Goal: Task Accomplishment & Management: Complete application form

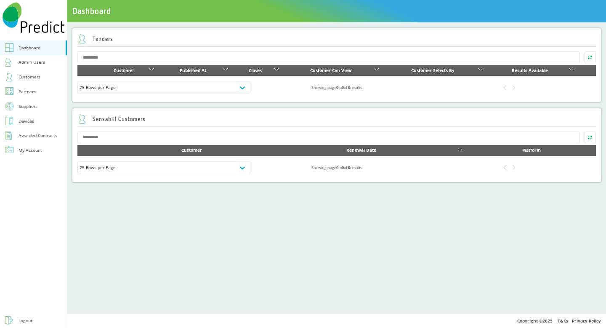
click at [27, 315] on link "Logout" at bounding box center [33, 320] width 67 height 15
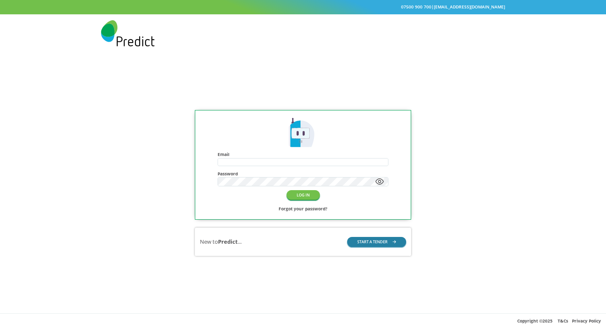
type input "**********"
click at [362, 238] on button "START A TENDER" at bounding box center [376, 242] width 59 height 10
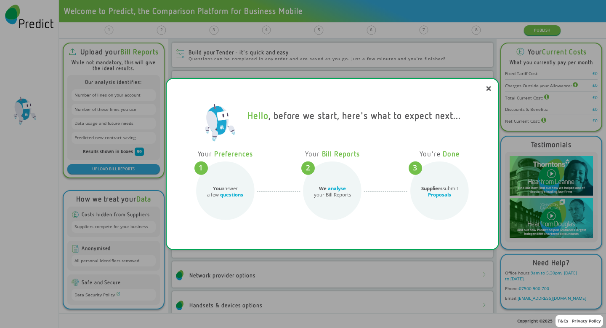
click at [510, 45] on div "Hello , before we start, here's what to expect next... Your Preferences You ans…" at bounding box center [303, 164] width 606 height 328
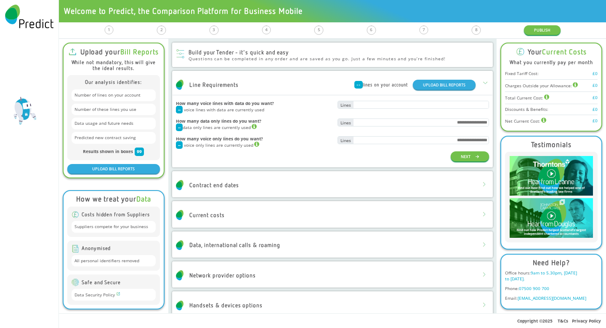
click at [534, 24] on div "1 Line Requirements 2 Contract End Dates 3 Current Costs 4 Data, IDD & Roaming …" at bounding box center [332, 30] width 547 height 16
click at [534, 28] on button "PUBLISH" at bounding box center [542, 30] width 37 height 10
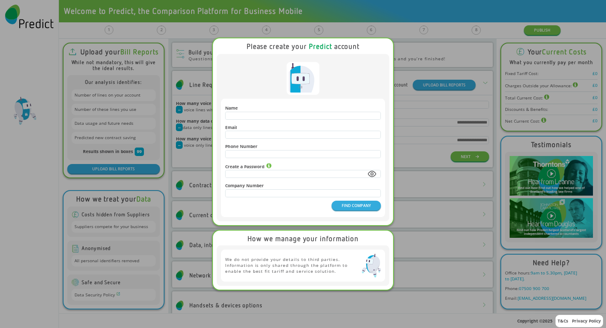
click at [454, 98] on div "Please create your Predict account Name Email Phone Number Create a Password Co…" at bounding box center [303, 164] width 606 height 328
